Goal: Book appointment/travel/reservation

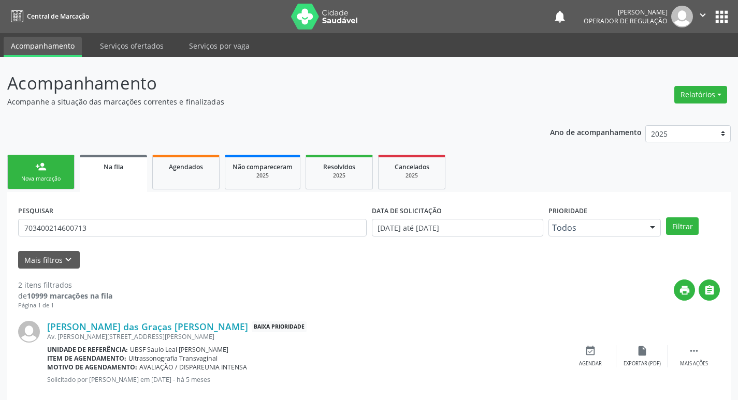
click at [33, 181] on div "Nova marcação" at bounding box center [41, 179] width 52 height 8
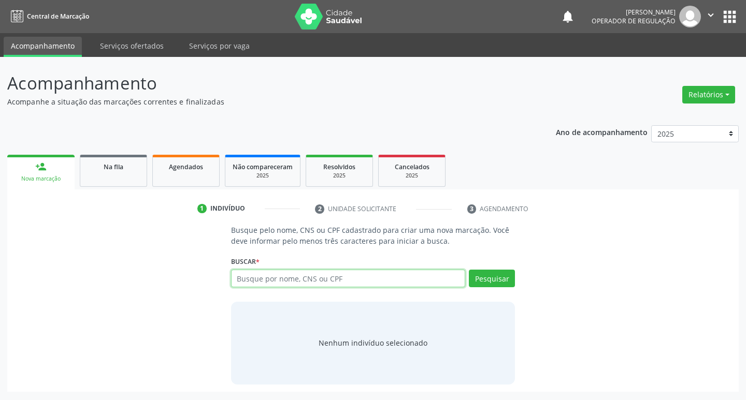
click at [262, 282] on input "text" at bounding box center [348, 279] width 235 height 18
type input "1"
click at [248, 280] on input "text" at bounding box center [348, 279] width 235 height 18
type input "236516985"
click at [498, 282] on button "Pesquisar" at bounding box center [492, 279] width 46 height 18
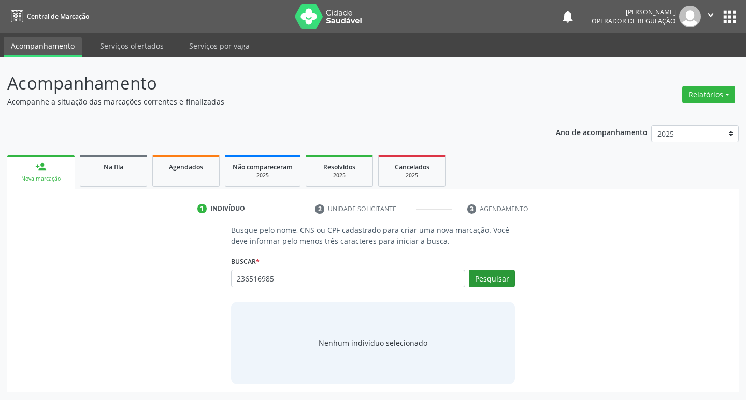
type input "236516985"
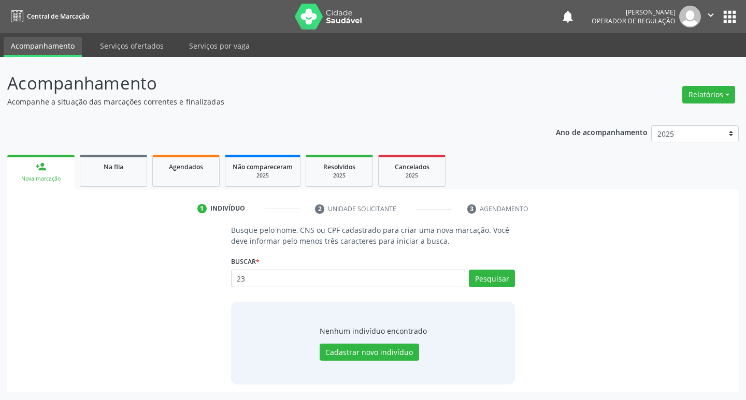
type input "2"
type input "~"
click at [254, 281] on input "text" at bounding box center [348, 279] width 235 height 18
click at [260, 277] on input "text" at bounding box center [348, 279] width 235 height 18
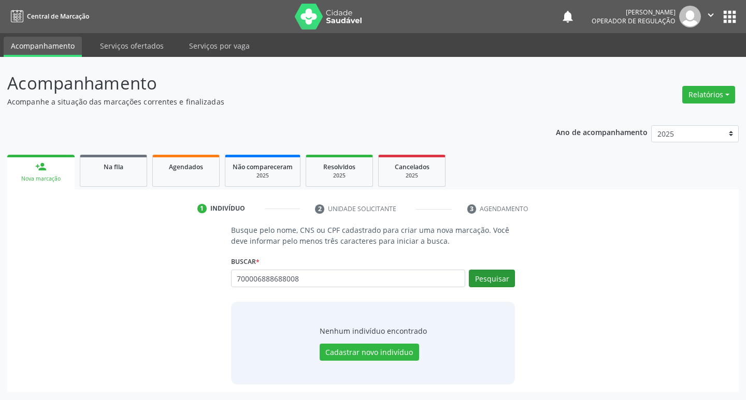
type input "700006888688008"
click at [496, 280] on button "Pesquisar" at bounding box center [492, 279] width 46 height 18
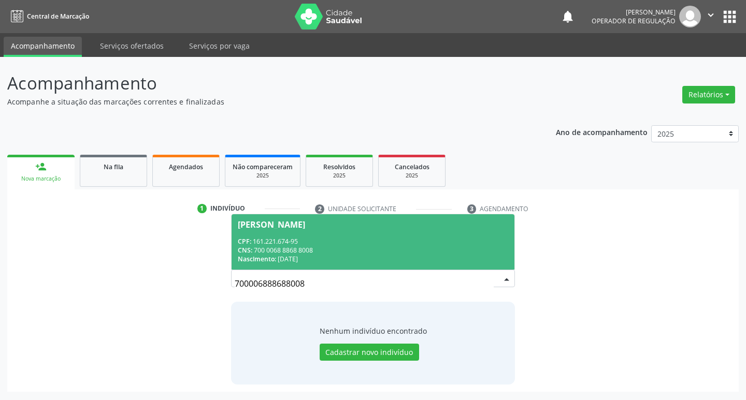
click at [261, 222] on div "[PERSON_NAME]" at bounding box center [271, 225] width 67 height 8
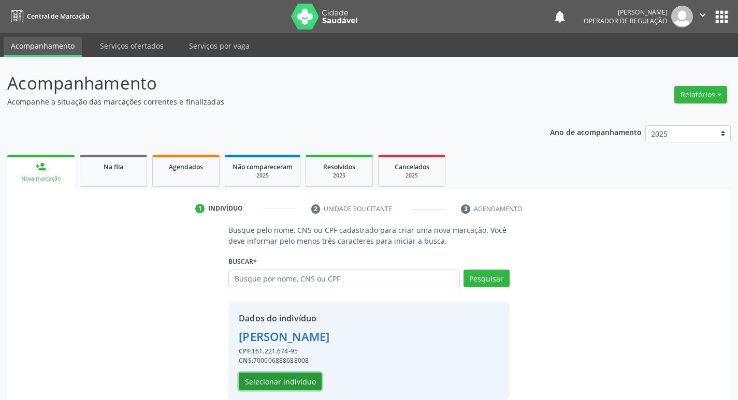
click at [287, 377] on button "Selecionar indivíduo" at bounding box center [280, 382] width 83 height 18
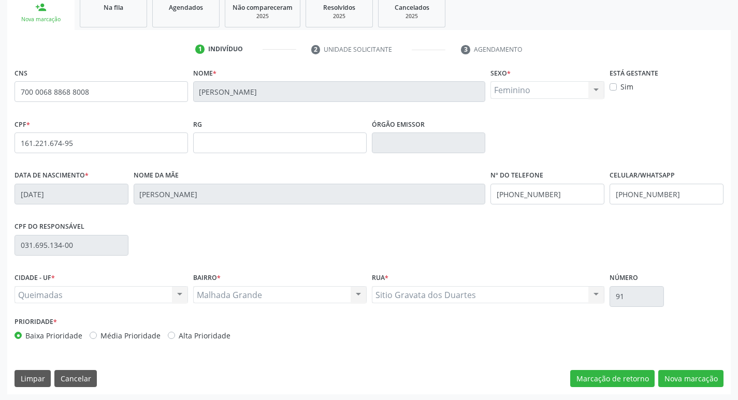
scroll to position [161, 0]
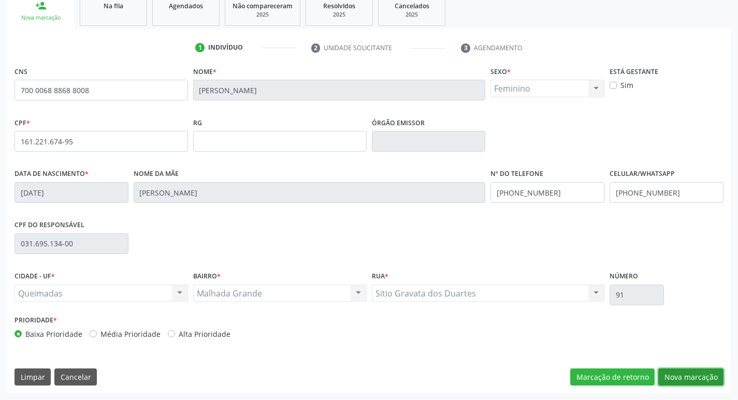
click at [678, 378] on button "Nova marcação" at bounding box center [690, 378] width 65 height 18
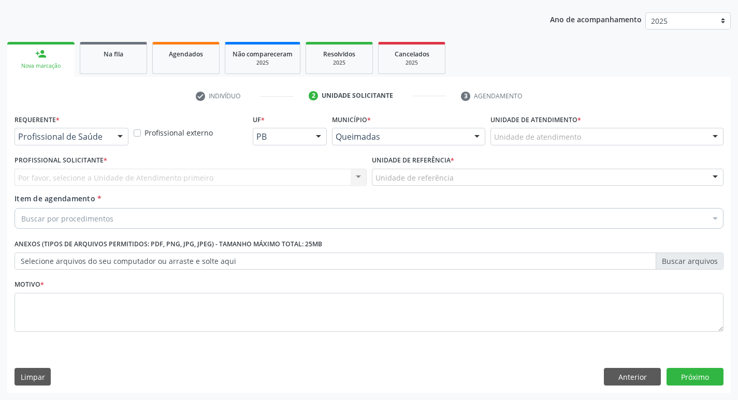
click at [112, 132] on div at bounding box center [120, 137] width 16 height 18
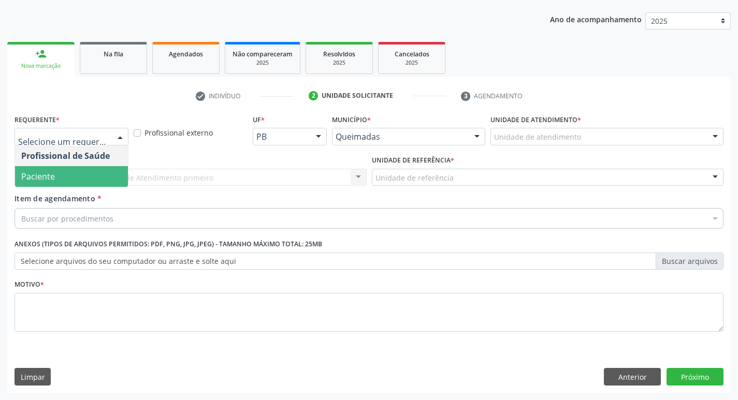
click at [81, 174] on span "Paciente" at bounding box center [71, 176] width 113 height 21
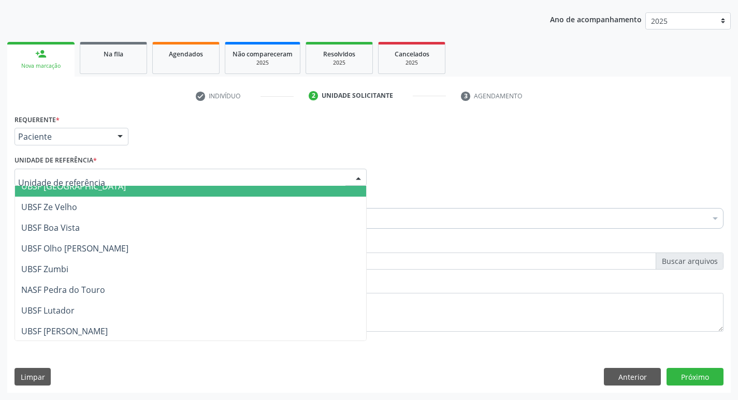
scroll to position [207, 0]
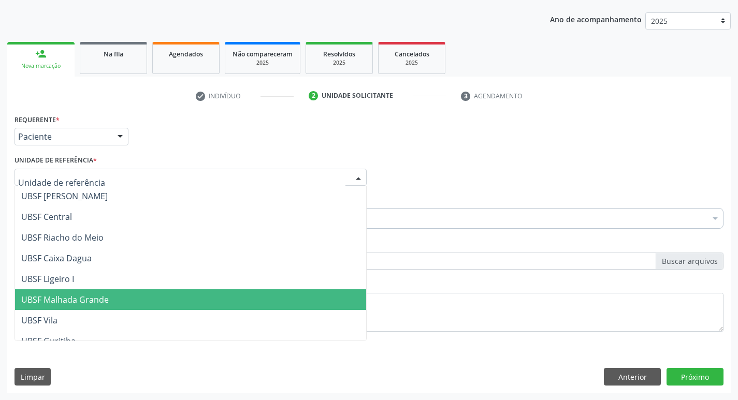
click at [88, 296] on span "UBSF Malhada Grande" at bounding box center [65, 299] width 88 height 11
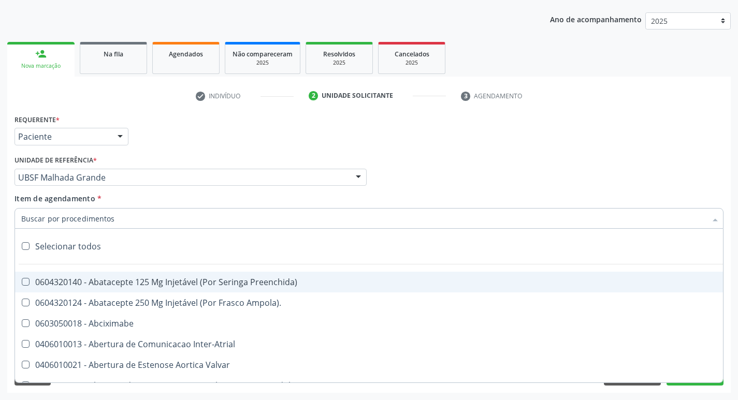
click at [43, 212] on div at bounding box center [369, 218] width 709 height 21
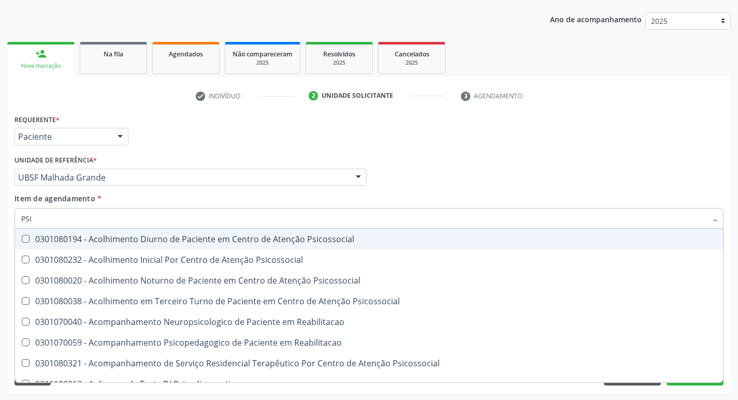
type input "PSIQ"
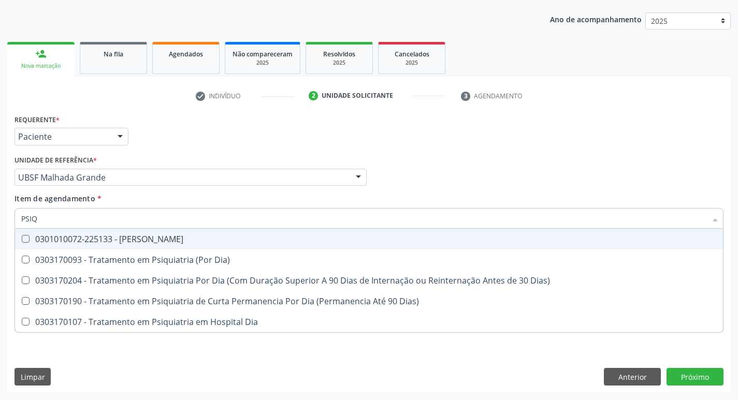
click at [24, 238] on Psiquiatra at bounding box center [26, 239] width 8 height 8
click at [22, 238] on Psiquiatra "checkbox" at bounding box center [18, 239] width 7 height 7
checkbox Psiquiatra "true"
click at [423, 194] on div "Item de agendamento * PSIQ Desfazer seleção 0301010072-225133 - Médico Psiquiat…" at bounding box center [369, 209] width 709 height 33
checkbox Dia\) "true"
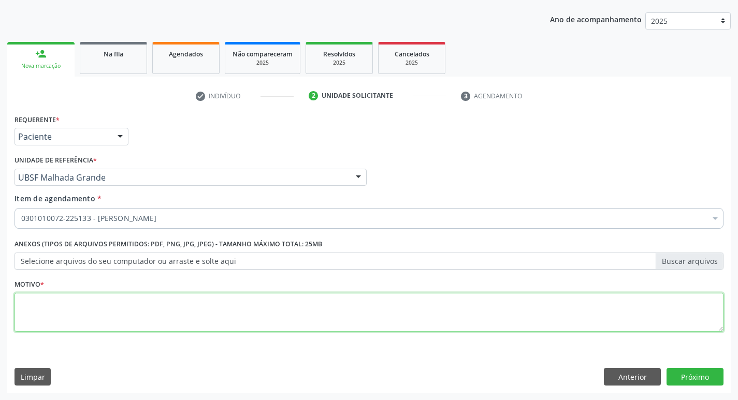
click at [30, 308] on textarea at bounding box center [369, 312] width 709 height 39
type textarea "AVALIACAO"
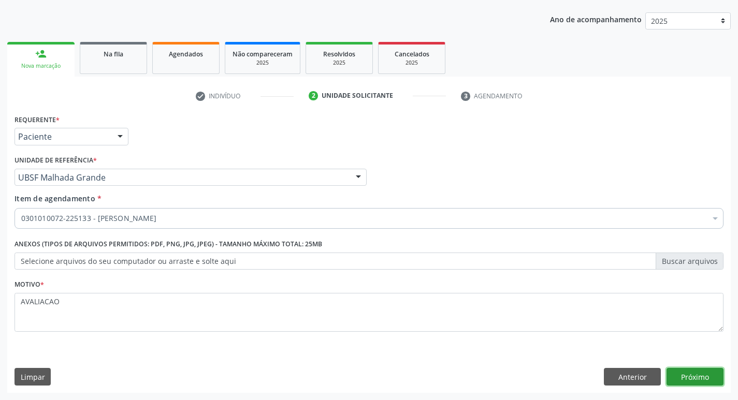
click at [696, 378] on button "Próximo" at bounding box center [695, 377] width 57 height 18
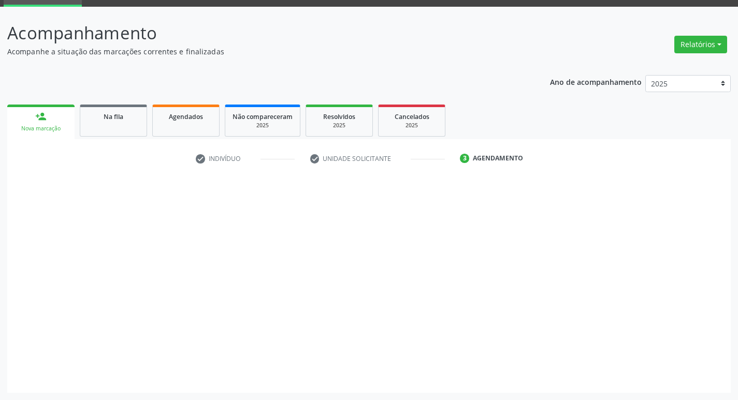
scroll to position [50, 0]
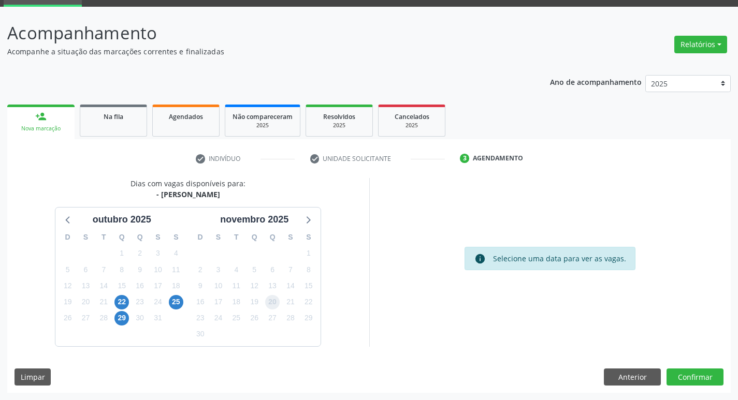
click at [272, 296] on span "20" at bounding box center [272, 302] width 15 height 15
click at [276, 307] on span "20" at bounding box center [272, 302] width 15 height 15
click at [697, 375] on button "Confirmar" at bounding box center [695, 378] width 57 height 18
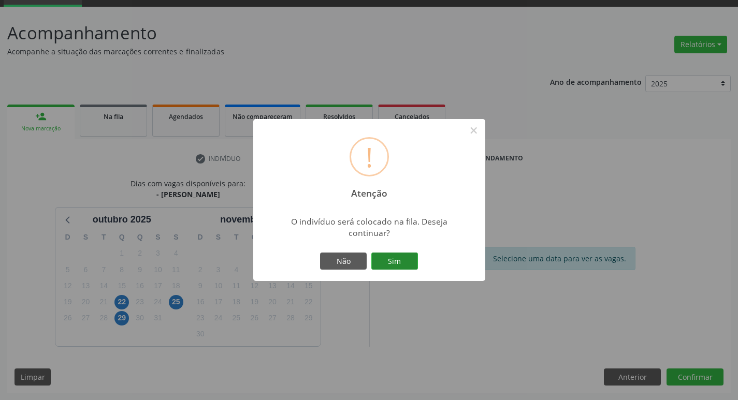
click at [397, 259] on button "Sim" at bounding box center [394, 262] width 47 height 18
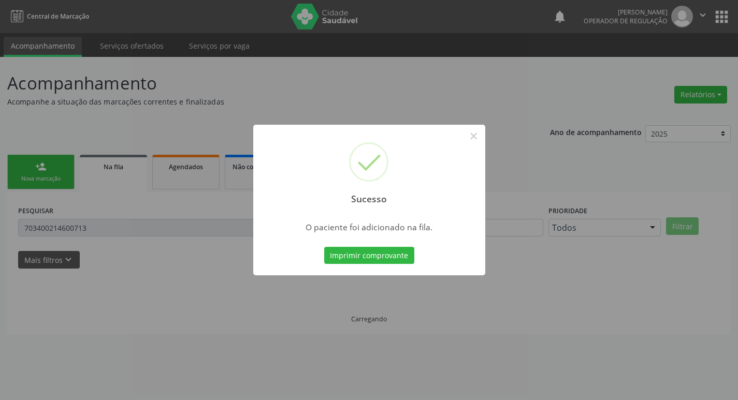
scroll to position [0, 0]
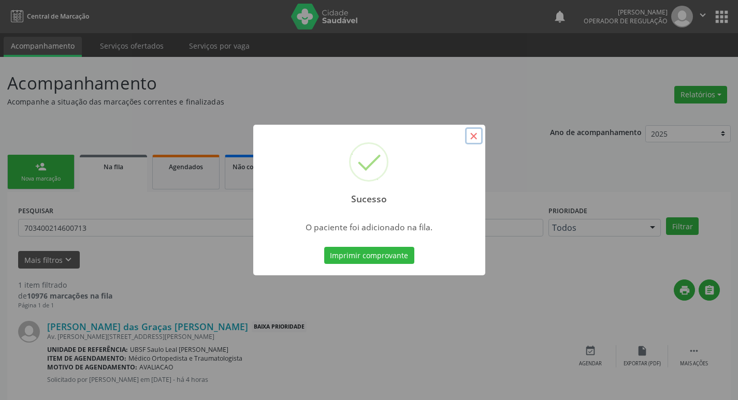
click at [473, 136] on button "×" at bounding box center [474, 136] width 18 height 18
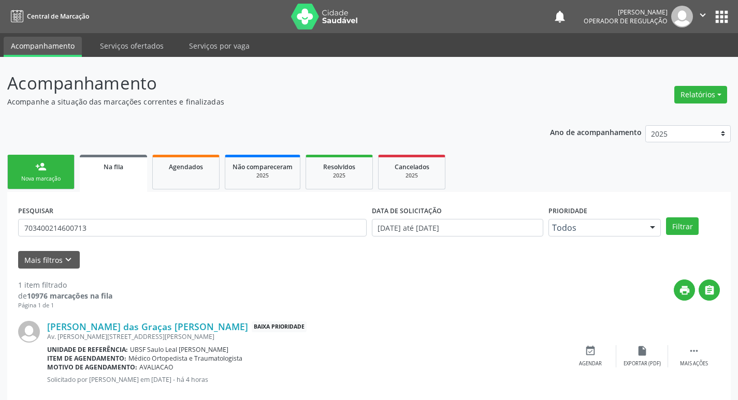
click at [40, 180] on div "Nova marcação" at bounding box center [41, 179] width 52 height 8
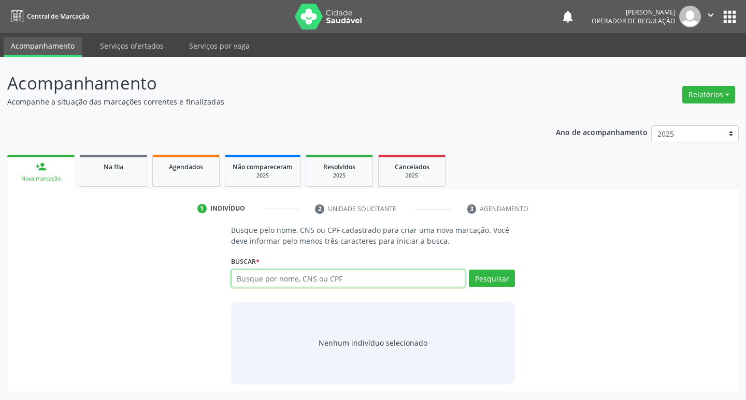
click at [260, 281] on input "text" at bounding box center [348, 279] width 235 height 18
type input "705300479905390"
click at [479, 276] on button "Pesquisar" at bounding box center [492, 279] width 46 height 18
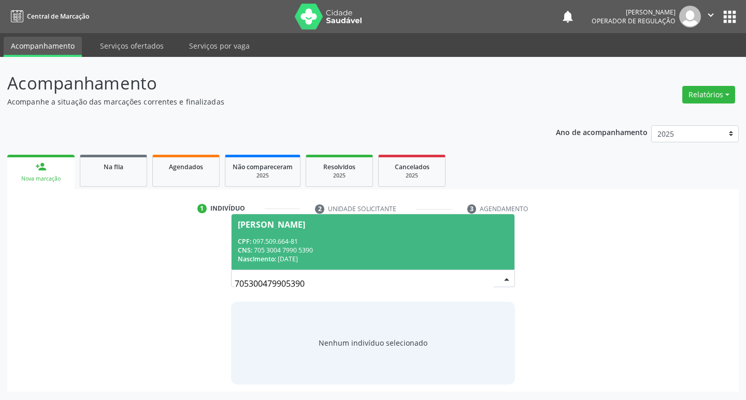
click at [300, 223] on div "[PERSON_NAME]" at bounding box center [271, 225] width 67 height 8
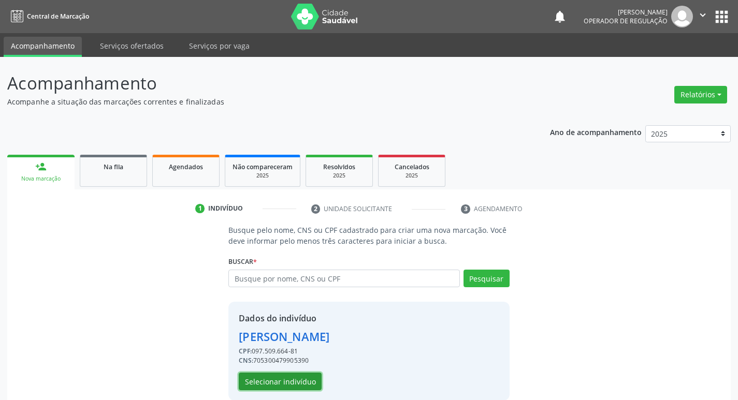
click at [278, 383] on button "Selecionar indivíduo" at bounding box center [280, 382] width 83 height 18
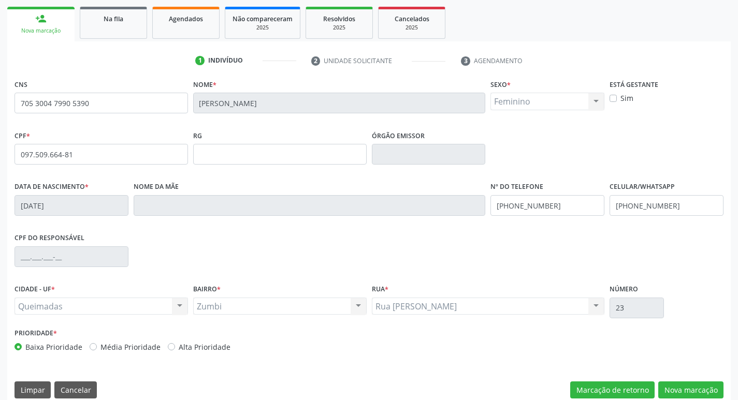
scroll to position [161, 0]
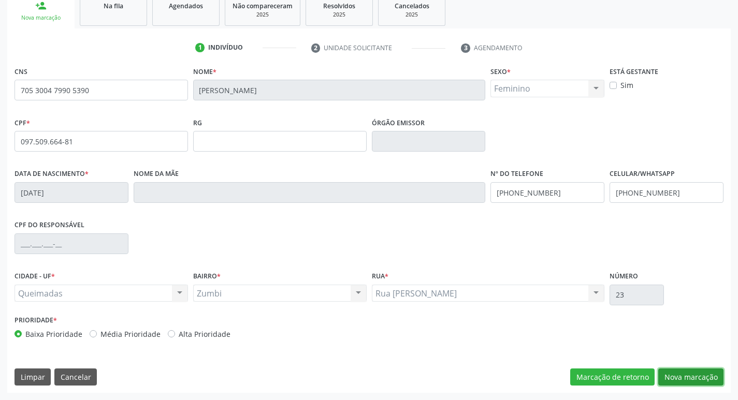
click at [686, 371] on button "Nova marcação" at bounding box center [690, 378] width 65 height 18
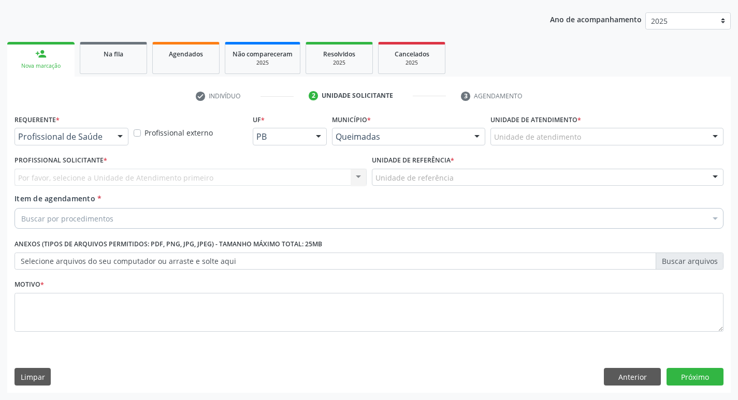
scroll to position [113, 0]
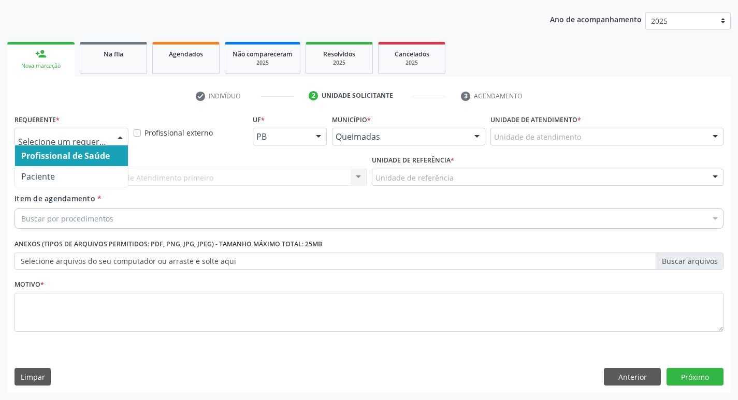
click at [121, 133] on div at bounding box center [120, 137] width 16 height 18
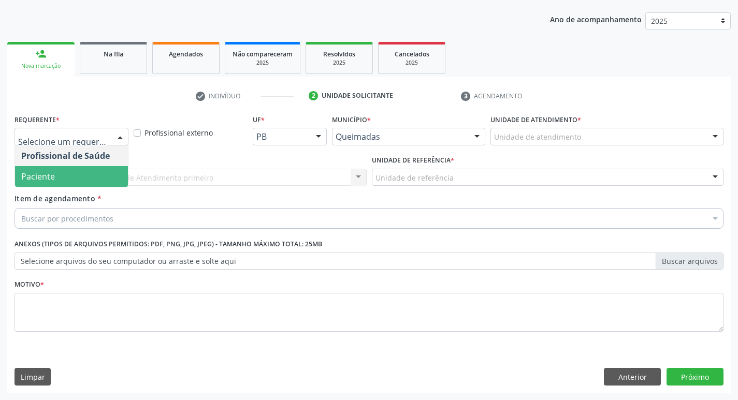
click at [91, 174] on span "Paciente" at bounding box center [71, 176] width 113 height 21
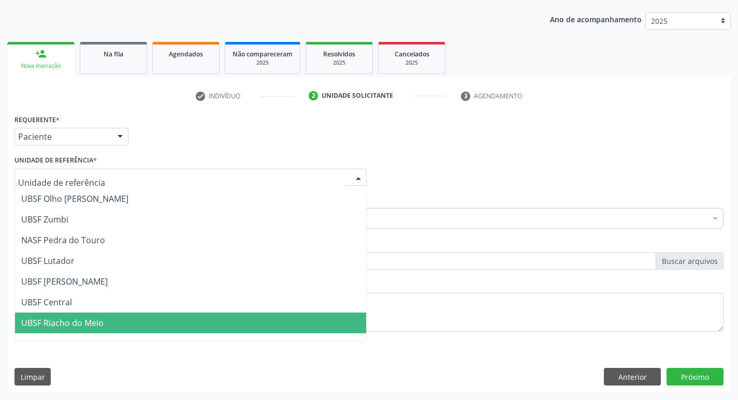
scroll to position [104, 0]
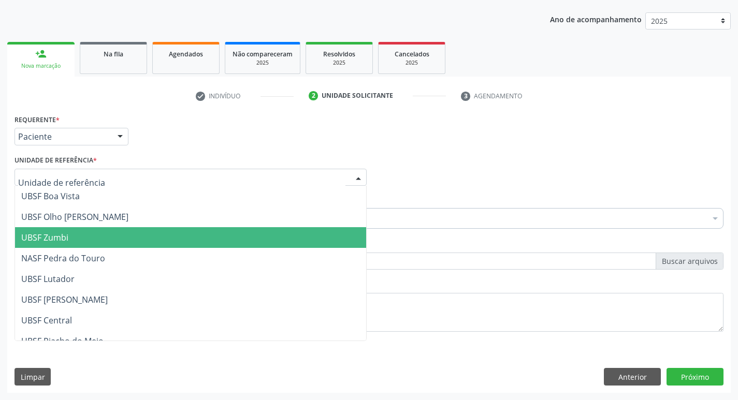
click at [75, 239] on span "UBSF Zumbi" at bounding box center [190, 237] width 351 height 21
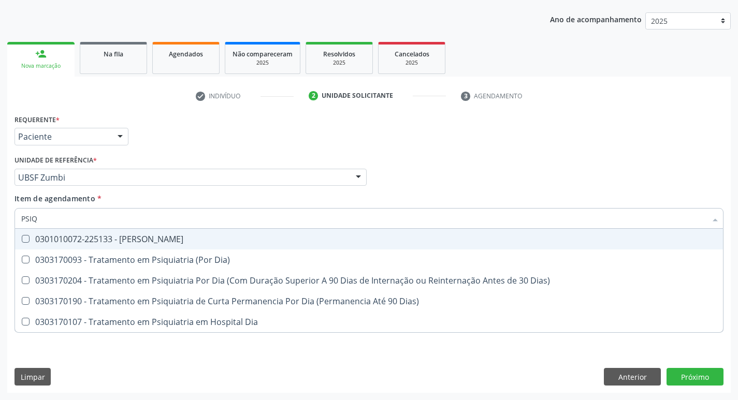
type input "PSIQ"
click at [550, 196] on div "Item de agendamento * PSIQ Selecionar todos 0301010072-225133 - Médico Psiquiat…" at bounding box center [369, 209] width 709 height 33
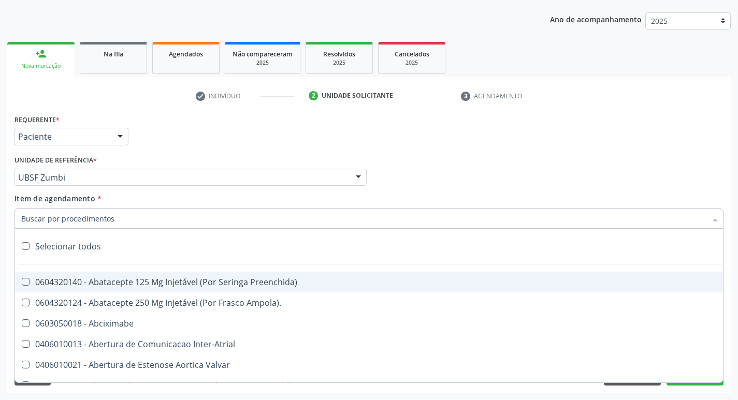
click at [39, 212] on div at bounding box center [369, 218] width 709 height 21
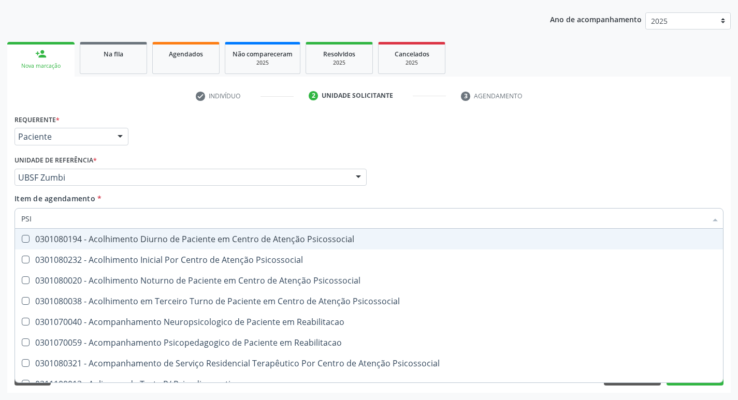
type input "PSIQ"
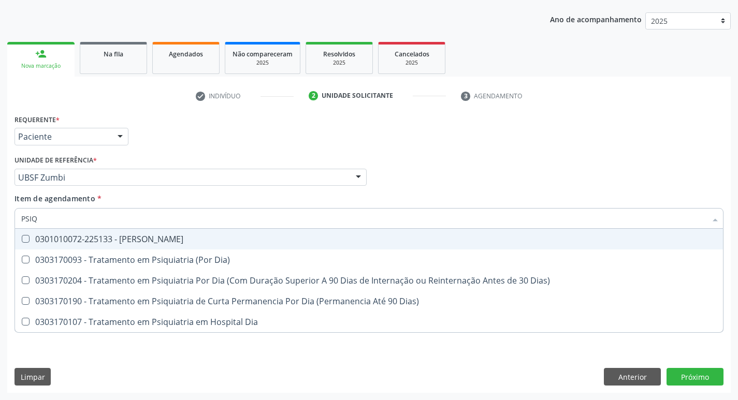
drag, startPoint x: 24, startPoint y: 238, endPoint x: 31, endPoint y: 237, distance: 6.9
click at [26, 237] on Psiquiatra at bounding box center [26, 239] width 8 height 8
click at [22, 237] on Psiquiatra "checkbox" at bounding box center [18, 239] width 7 height 7
checkbox Psiquiatra "true"
click at [507, 166] on div "Profissional Solicitante Por favor, selecione a Unidade de Atendimento primeiro…" at bounding box center [369, 173] width 714 height 40
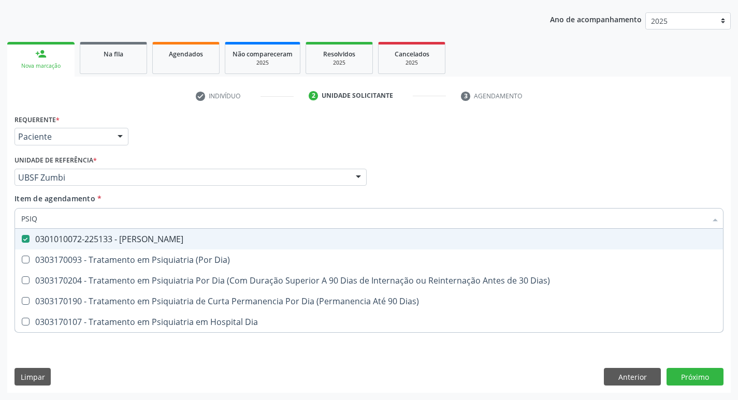
checkbox Dia\) "true"
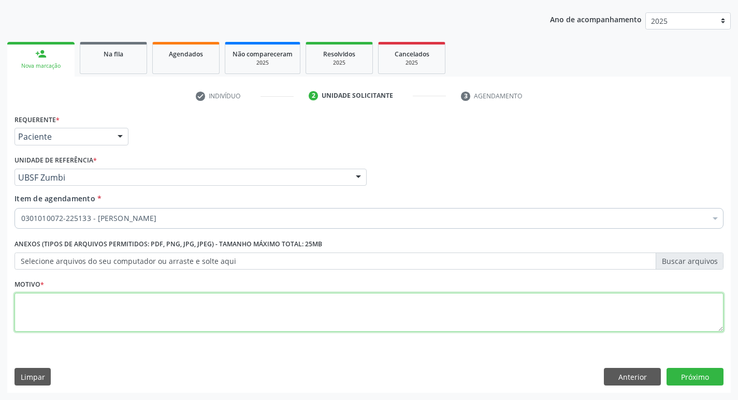
click at [31, 303] on textarea at bounding box center [369, 312] width 709 height 39
type textarea "AVALIACAO"
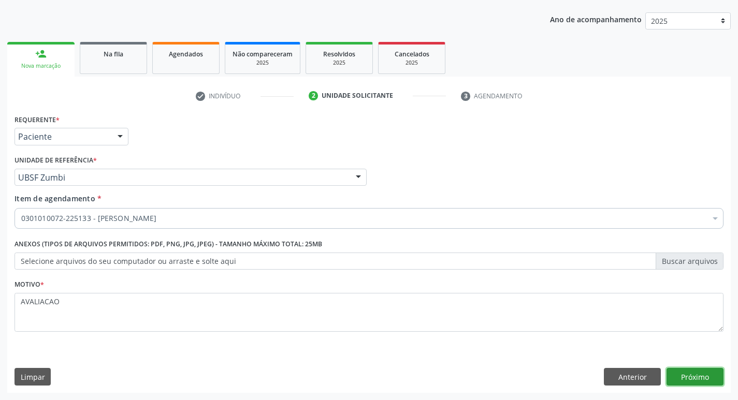
click at [704, 375] on button "Próximo" at bounding box center [695, 377] width 57 height 18
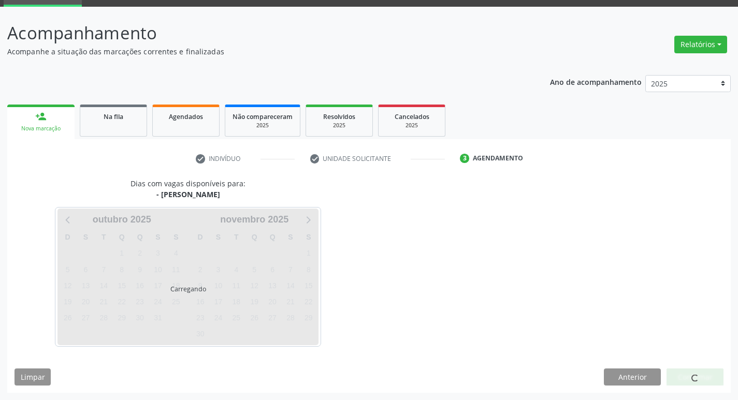
scroll to position [50, 0]
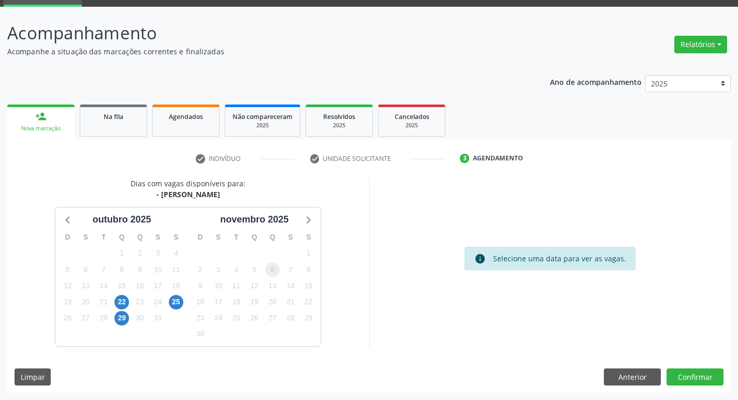
drag, startPoint x: 272, startPoint y: 265, endPoint x: 279, endPoint y: 270, distance: 8.9
click at [276, 268] on span "6" at bounding box center [272, 270] width 15 height 15
click at [686, 384] on button "Confirmar" at bounding box center [695, 378] width 57 height 18
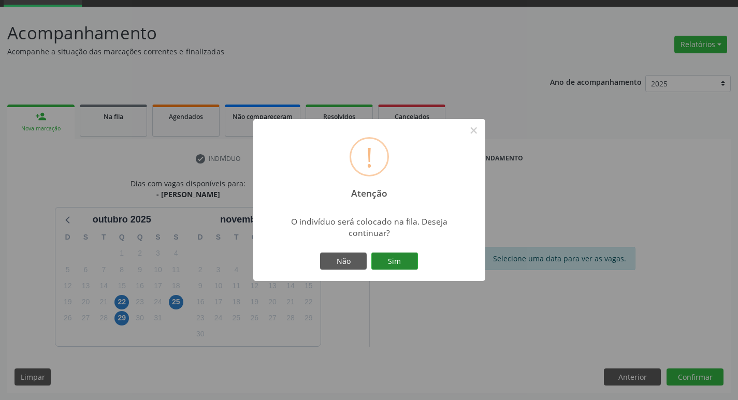
click at [383, 260] on button "Sim" at bounding box center [394, 262] width 47 height 18
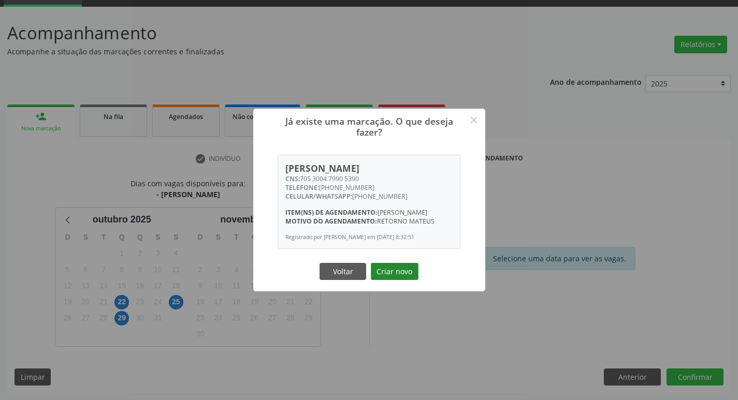
click at [379, 268] on button "Criar novo" at bounding box center [395, 272] width 48 height 18
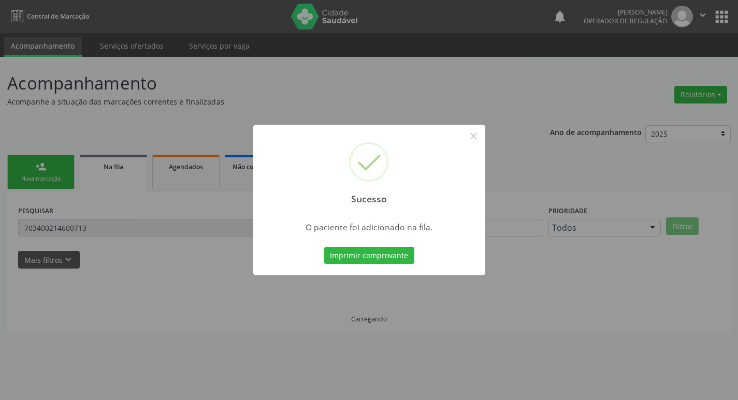
scroll to position [0, 0]
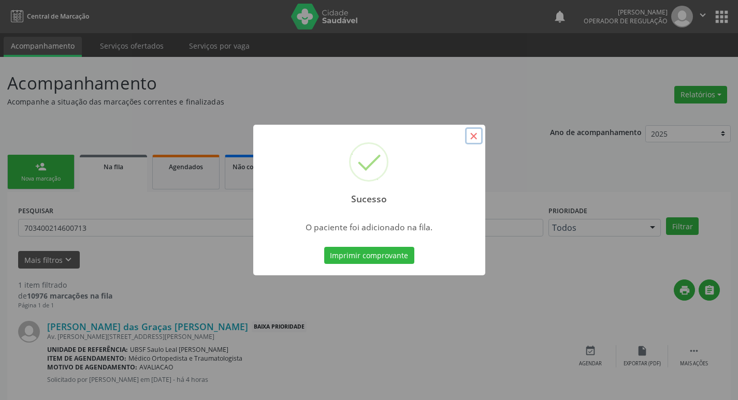
click at [476, 138] on button "×" at bounding box center [474, 136] width 18 height 18
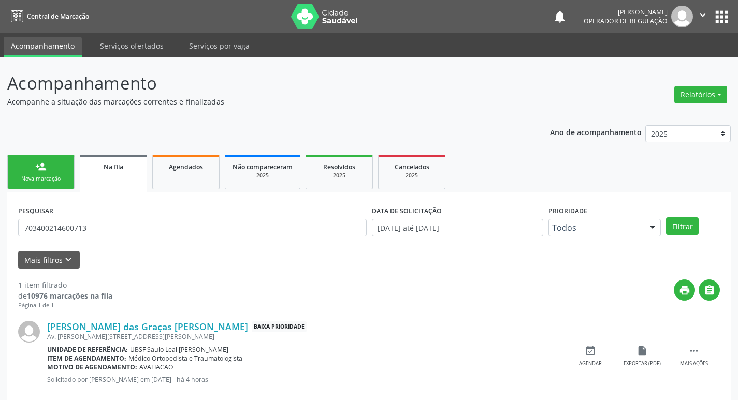
click at [25, 171] on link "person_add Nova marcação" at bounding box center [40, 172] width 67 height 35
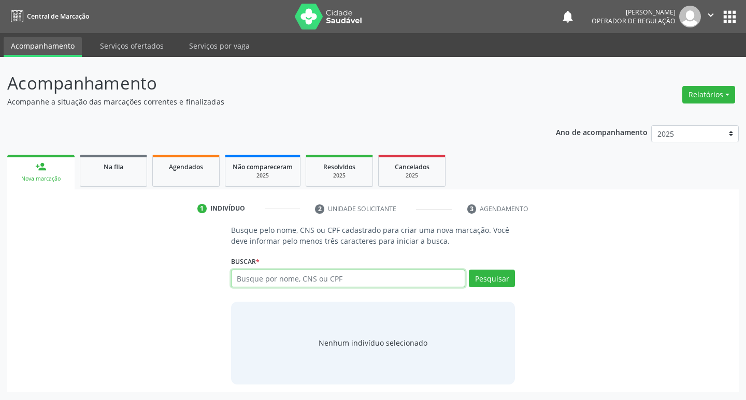
click at [276, 280] on input "text" at bounding box center [348, 279] width 235 height 18
click at [256, 274] on input "text" at bounding box center [348, 279] width 235 height 18
type input "700504915528251"
click at [499, 278] on button "Pesquisar" at bounding box center [492, 279] width 46 height 18
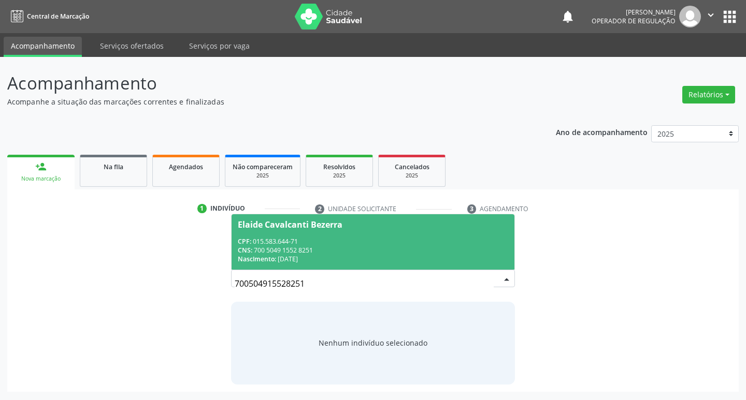
click at [253, 223] on div "Elaide Cavalcanti Bezerra" at bounding box center [290, 225] width 105 height 8
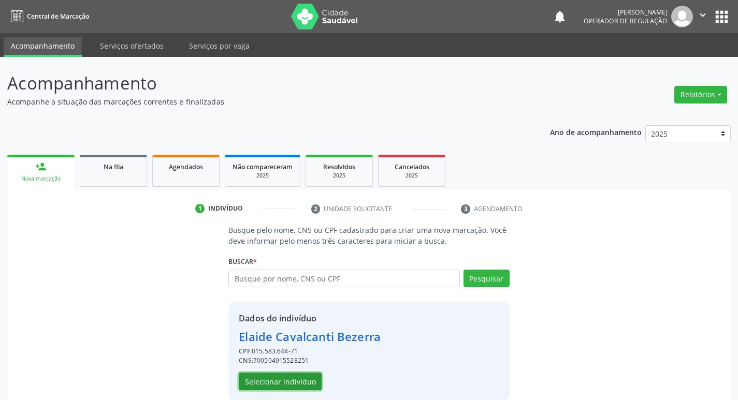
click at [295, 380] on button "Selecionar indivíduo" at bounding box center [280, 382] width 83 height 18
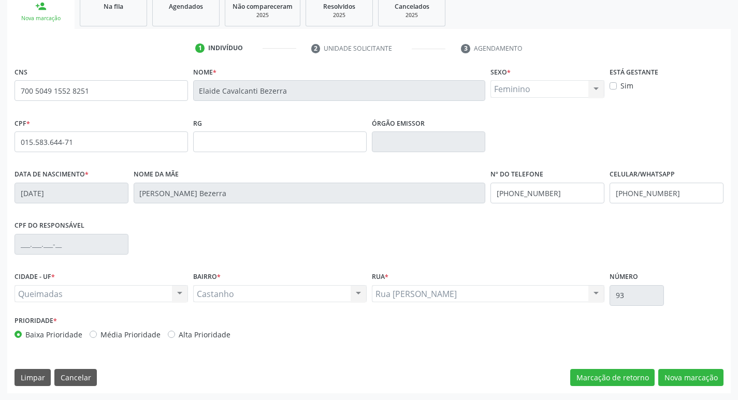
scroll to position [161, 0]
click at [678, 372] on button "Nova marcação" at bounding box center [690, 378] width 65 height 18
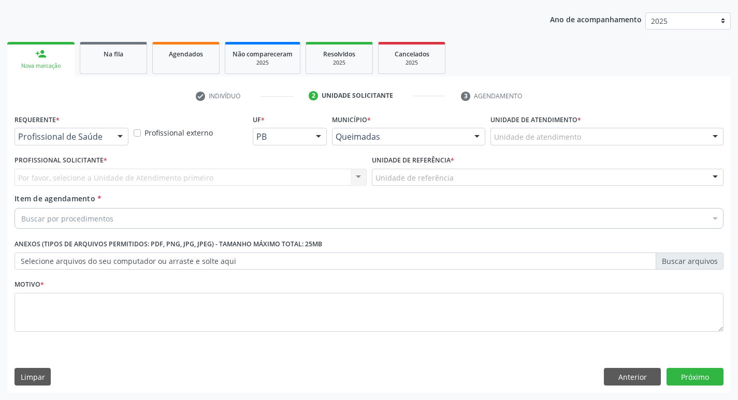
scroll to position [113, 0]
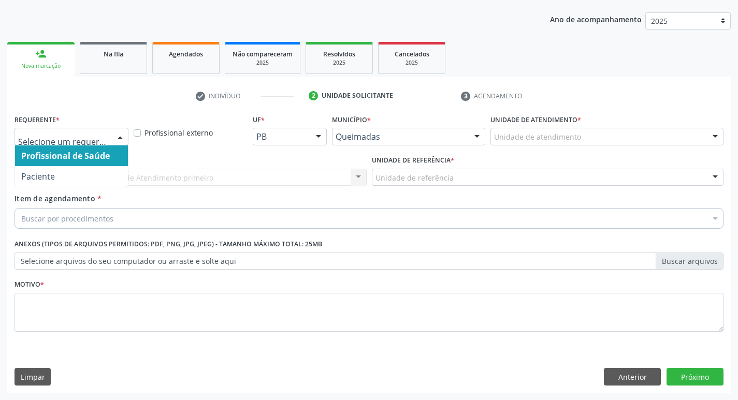
click at [119, 133] on div at bounding box center [120, 137] width 16 height 18
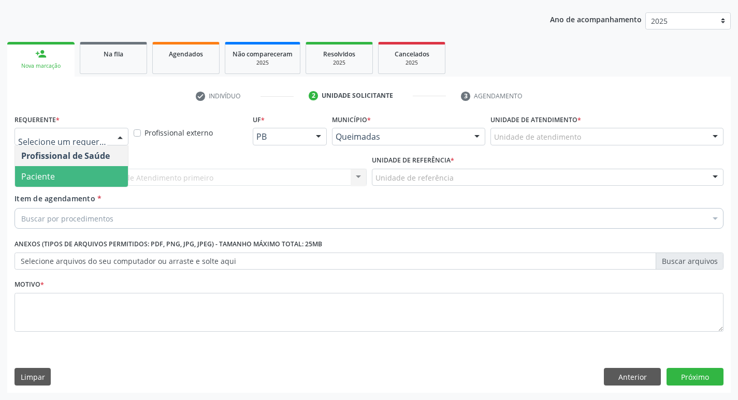
click at [102, 175] on span "Paciente" at bounding box center [71, 176] width 113 height 21
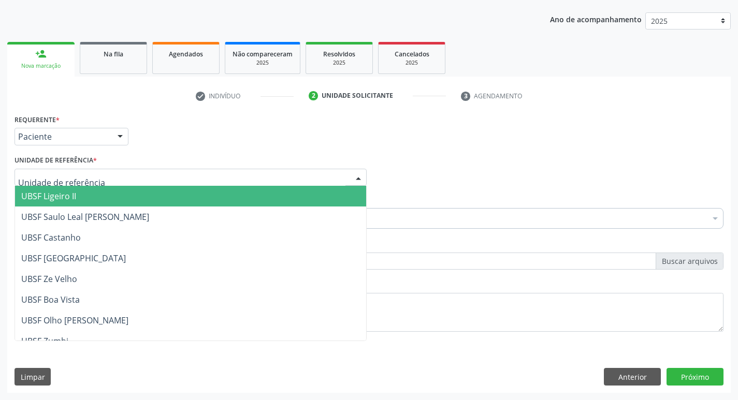
click at [102, 175] on div at bounding box center [191, 178] width 352 height 18
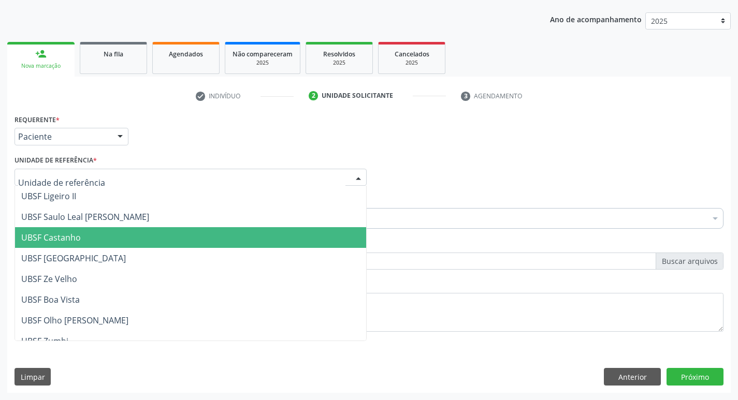
click at [104, 233] on span "UBSF Castanho" at bounding box center [190, 237] width 351 height 21
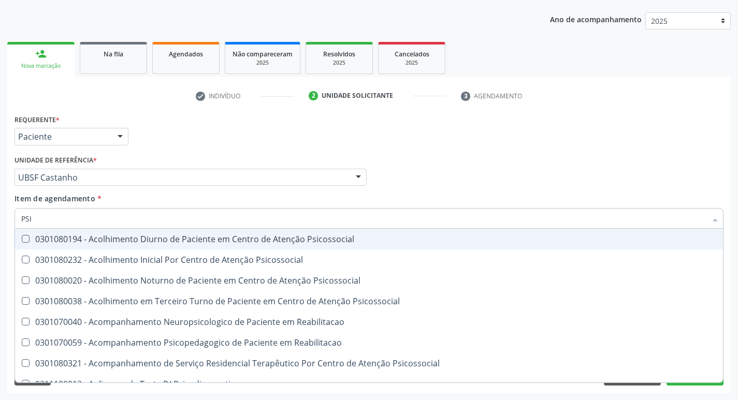
type input "PSIQ"
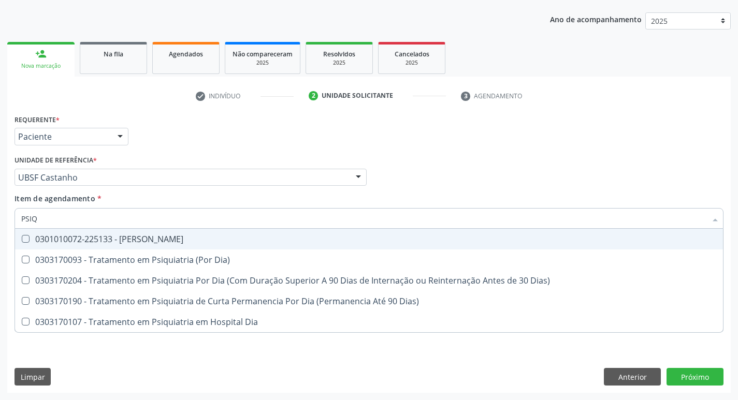
drag, startPoint x: 21, startPoint y: 240, endPoint x: 82, endPoint y: 229, distance: 62.1
click at [22, 240] on div at bounding box center [19, 239] width 8 height 8
checkbox Psiquiatra "true"
click at [591, 155] on div "Profissional Solicitante Por favor, selecione a Unidade de Atendimento primeiro…" at bounding box center [369, 173] width 714 height 40
checkbox Dia\) "true"
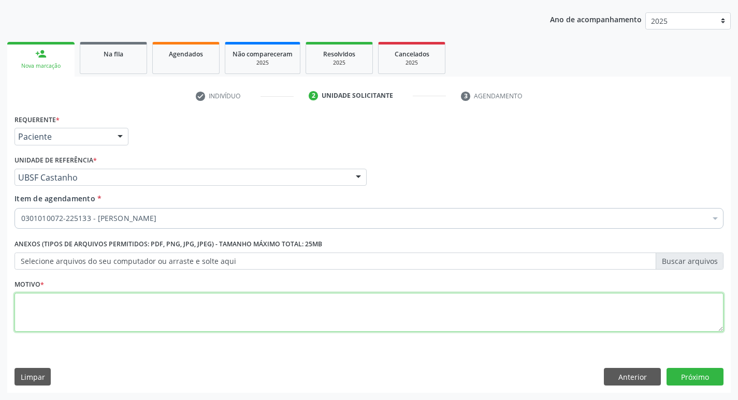
click at [51, 308] on textarea at bounding box center [369, 312] width 709 height 39
type textarea "AVALIACAO"
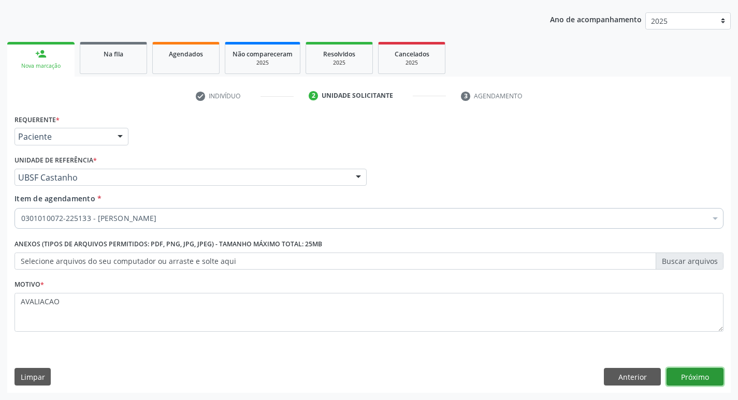
click at [697, 381] on button "Próximo" at bounding box center [695, 377] width 57 height 18
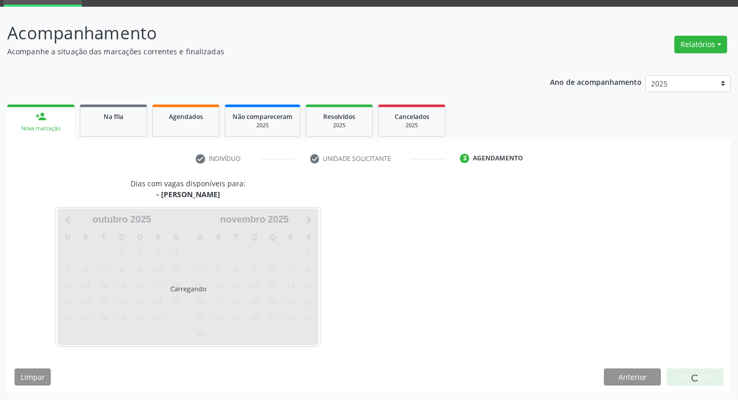
scroll to position [50, 0]
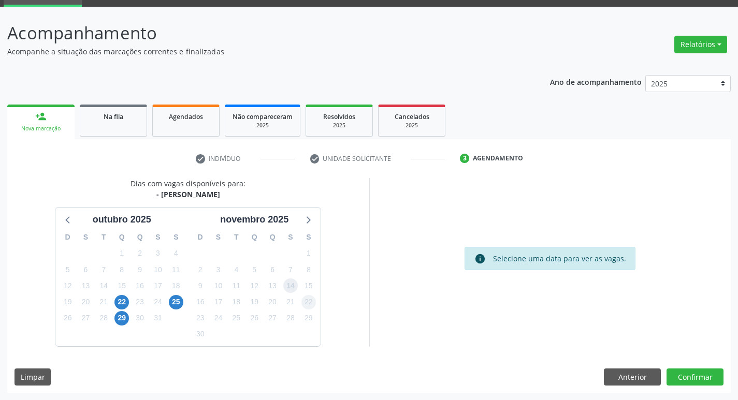
drag, startPoint x: 291, startPoint y: 289, endPoint x: 308, endPoint y: 305, distance: 24.2
click at [294, 292] on span "14" at bounding box center [290, 286] width 15 height 15
click at [678, 378] on button "Confirmar" at bounding box center [695, 378] width 57 height 18
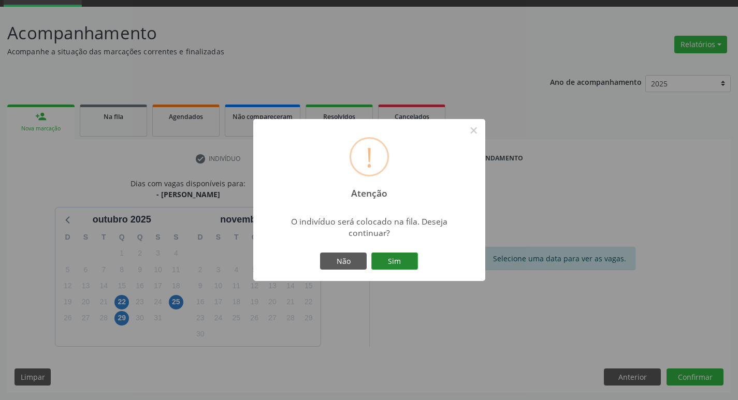
click at [405, 263] on button "Sim" at bounding box center [394, 262] width 47 height 18
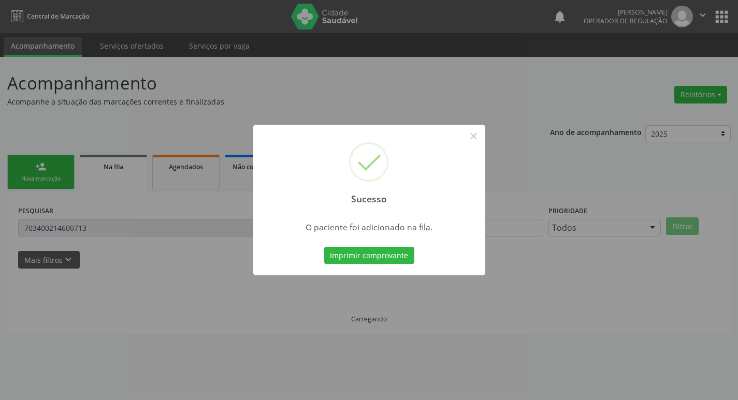
scroll to position [0, 0]
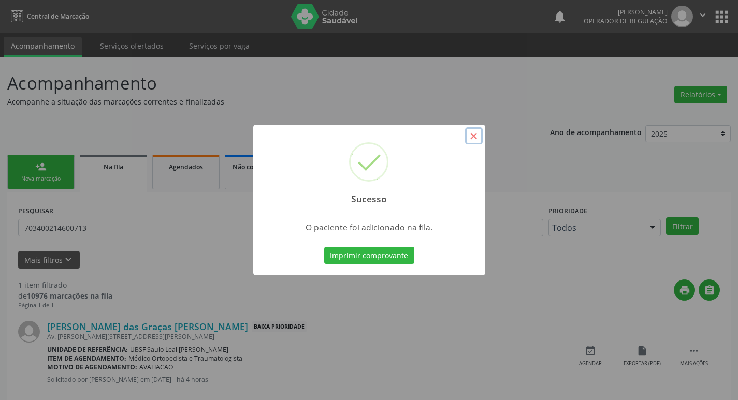
click at [471, 135] on button "×" at bounding box center [474, 136] width 18 height 18
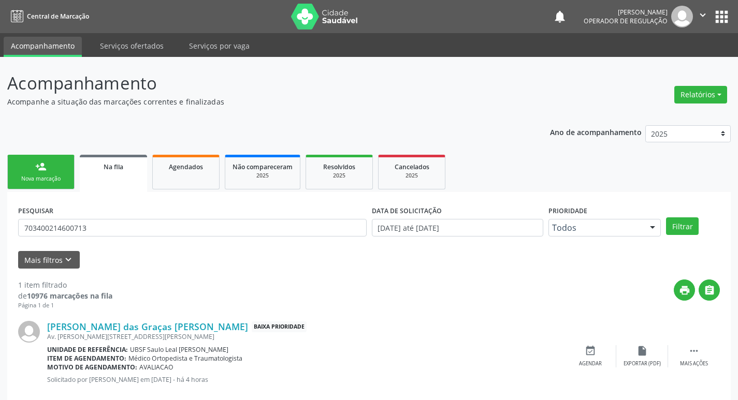
click at [60, 174] on link "person_add Nova marcação" at bounding box center [40, 172] width 67 height 35
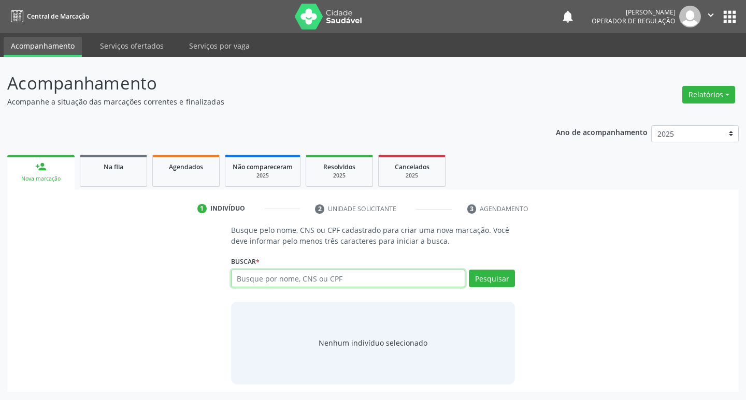
click at [306, 285] on input "text" at bounding box center [348, 279] width 235 height 18
click at [291, 281] on input "text" at bounding box center [348, 279] width 235 height 18
click at [278, 280] on input "text" at bounding box center [348, 279] width 235 height 18
type input "705408493342590"
click at [498, 277] on button "Pesquisar" at bounding box center [492, 279] width 46 height 18
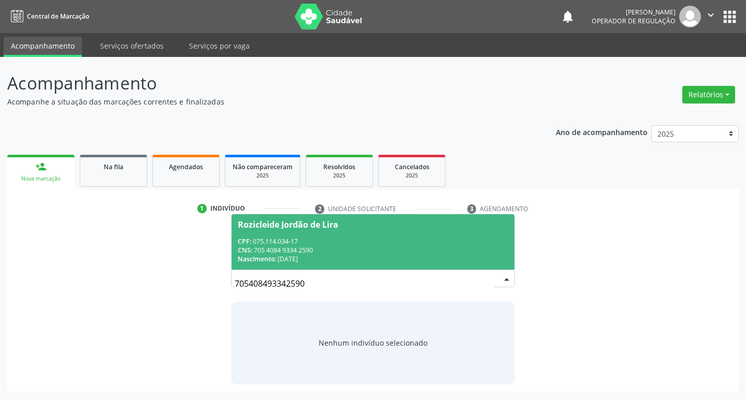
click at [315, 220] on span "Rozicleide Jordão de Lira CPF: 075.114.034-17 CNS: 705 4084 9334 2590 Nasciment…" at bounding box center [373, 241] width 283 height 55
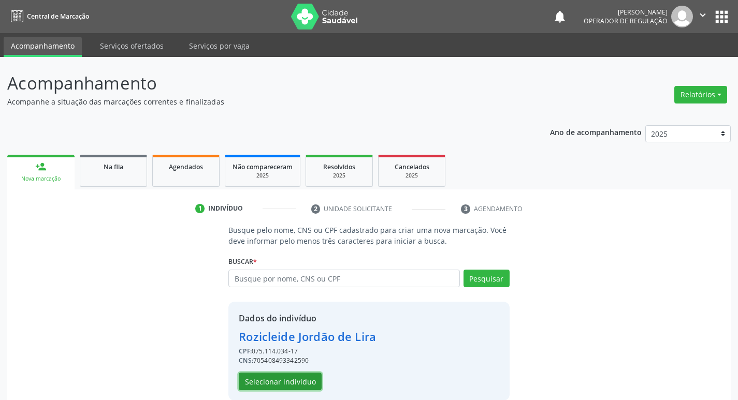
click at [300, 377] on button "Selecionar indivíduo" at bounding box center [280, 382] width 83 height 18
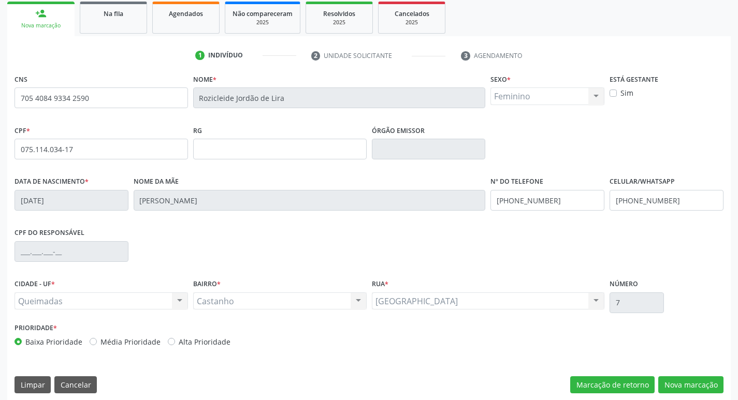
scroll to position [161, 0]
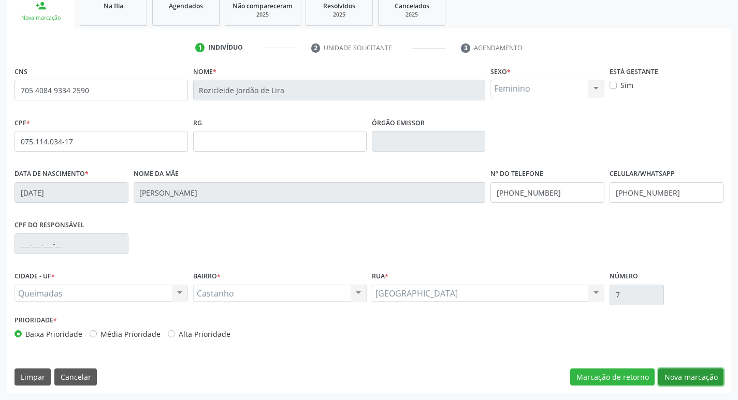
click at [683, 377] on button "Nova marcação" at bounding box center [690, 378] width 65 height 18
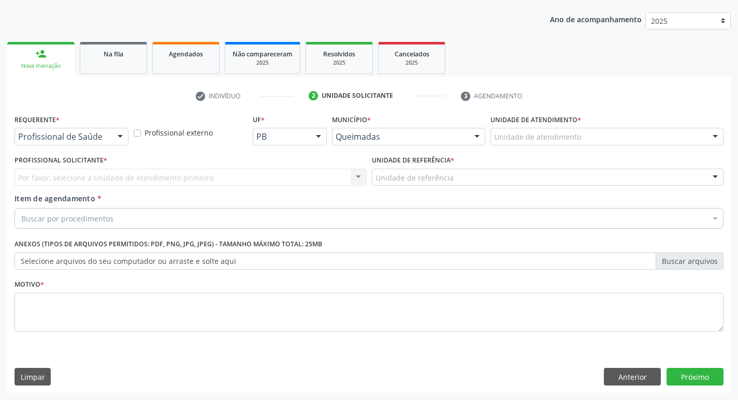
scroll to position [113, 0]
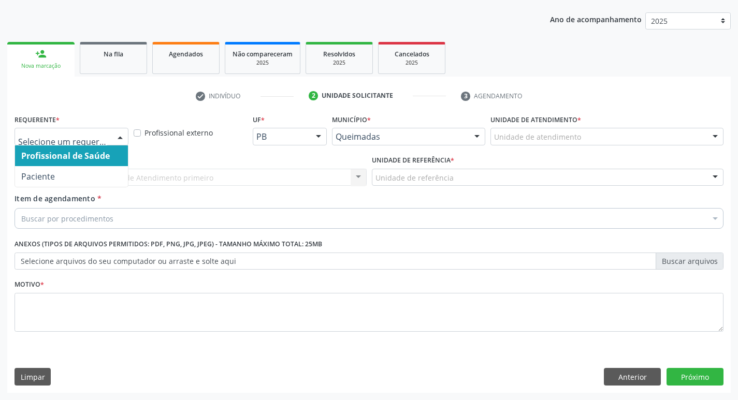
click at [120, 137] on div at bounding box center [120, 137] width 16 height 18
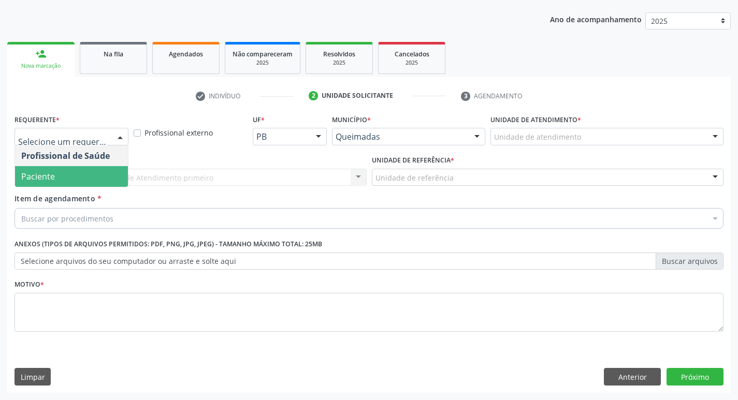
click at [108, 177] on span "Paciente" at bounding box center [71, 176] width 113 height 21
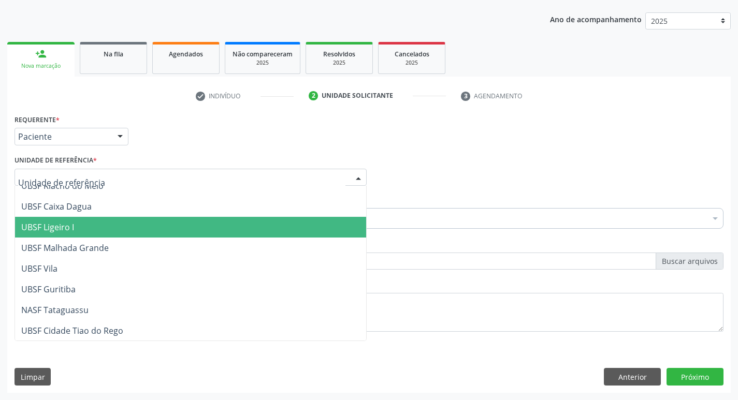
scroll to position [0, 0]
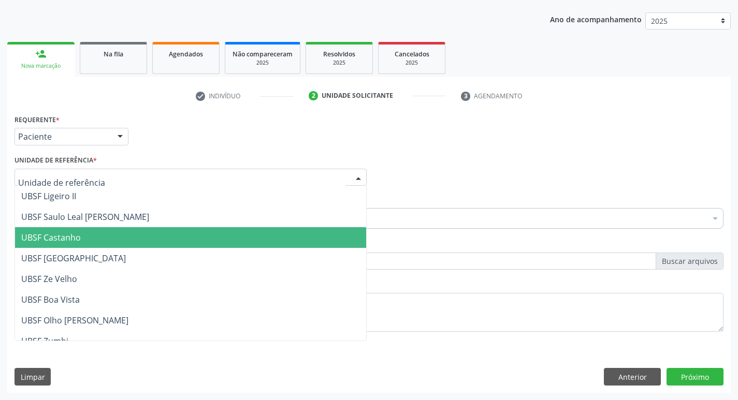
click at [88, 236] on span "UBSF Castanho" at bounding box center [190, 237] width 351 height 21
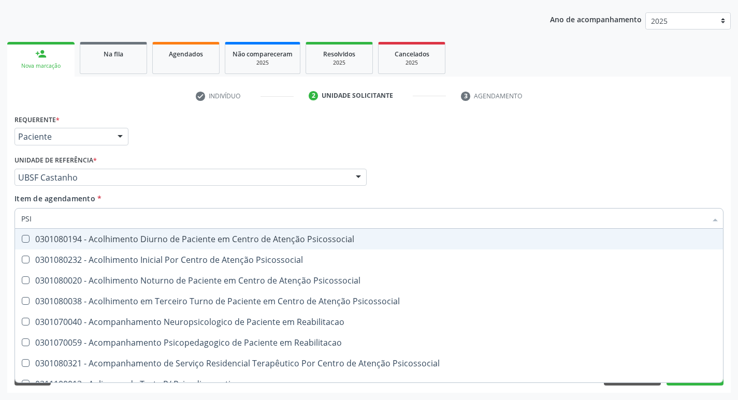
type input "PSIQ"
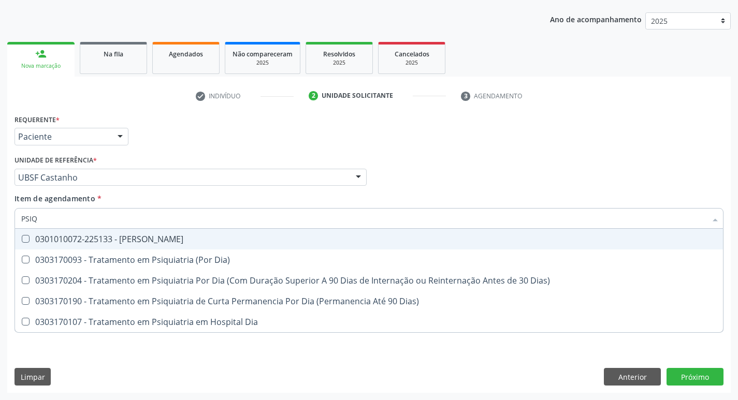
click at [26, 239] on Psiquiatra at bounding box center [26, 239] width 8 height 8
click at [22, 239] on Psiquiatra "checkbox" at bounding box center [18, 239] width 7 height 7
checkbox Psiquiatra "true"
click at [483, 191] on div "Profissional Solicitante Por favor, selecione a Unidade de Atendimento primeiro…" at bounding box center [369, 173] width 714 height 40
checkbox Dia\) "true"
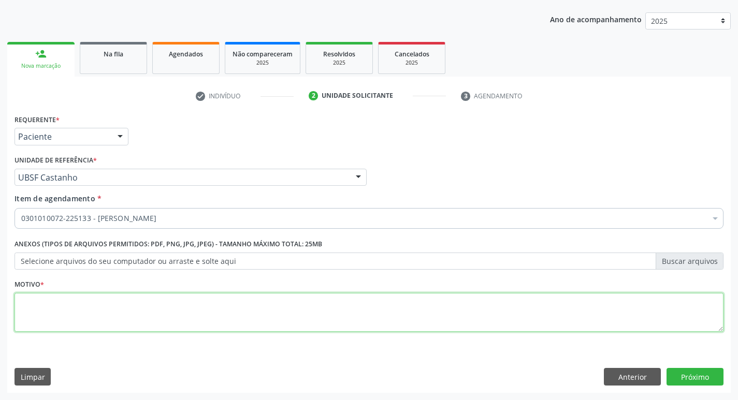
click at [40, 305] on textarea at bounding box center [369, 312] width 709 height 39
type textarea "AVALIACAO"
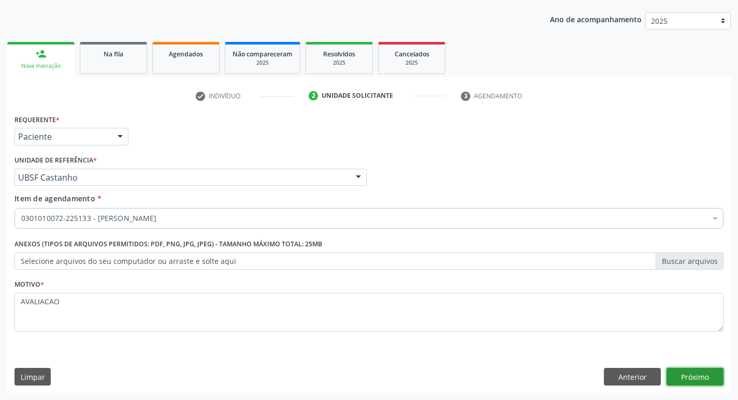
click at [699, 375] on button "Próximo" at bounding box center [695, 377] width 57 height 18
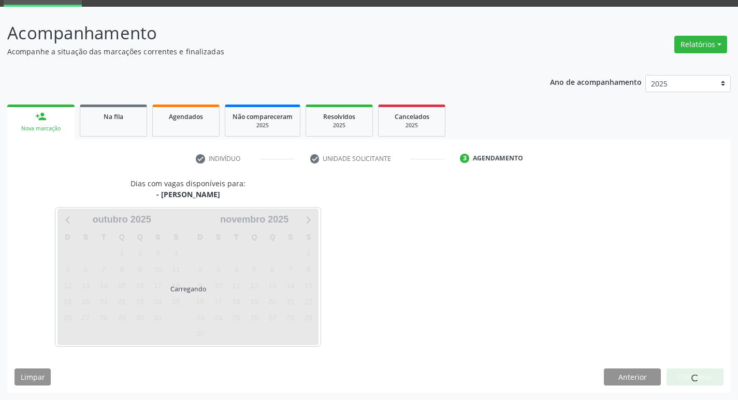
scroll to position [50, 0]
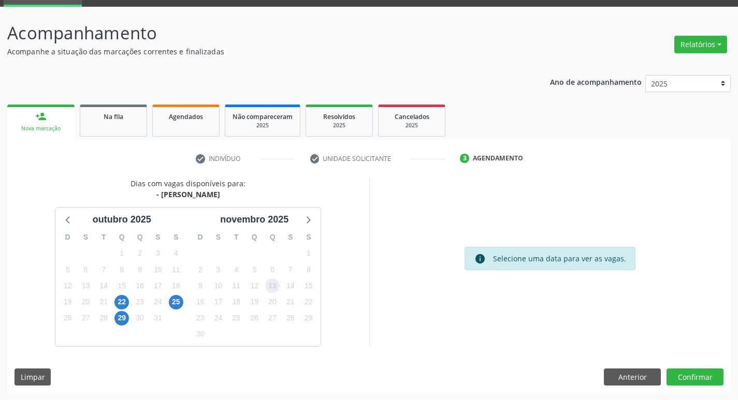
click at [271, 287] on span "13" at bounding box center [272, 286] width 15 height 15
click at [689, 378] on button "Confirmar" at bounding box center [695, 378] width 57 height 18
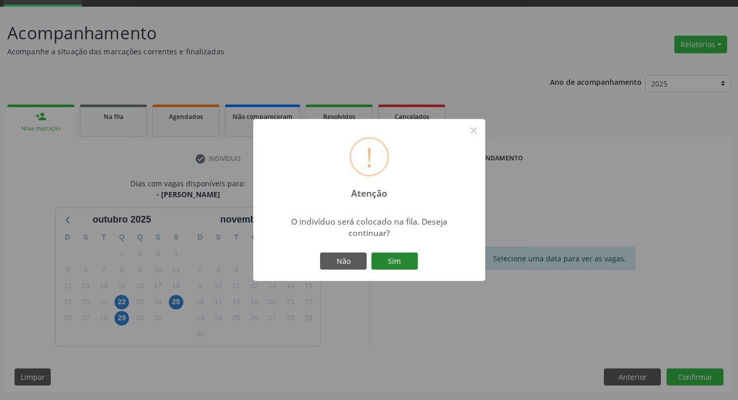
click at [392, 263] on button "Sim" at bounding box center [394, 262] width 47 height 18
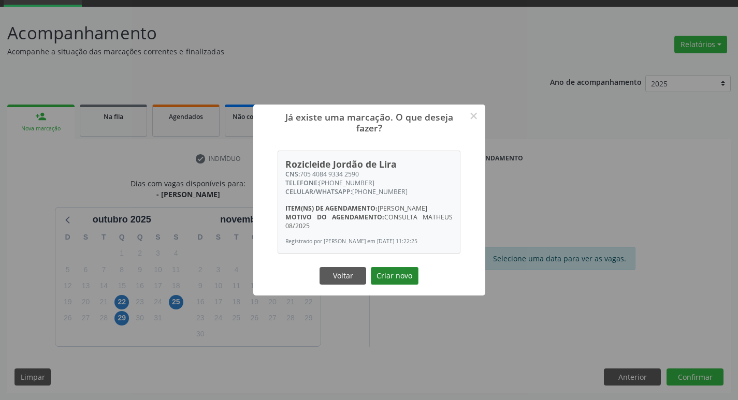
click at [395, 282] on button "Criar novo" at bounding box center [395, 276] width 48 height 18
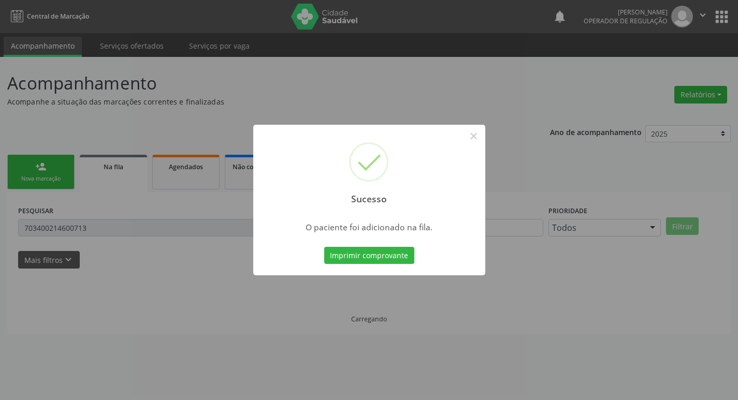
scroll to position [0, 0]
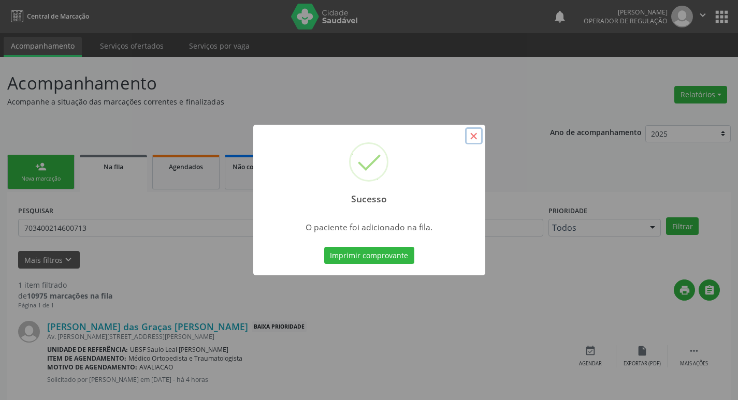
click at [473, 134] on button "×" at bounding box center [474, 136] width 18 height 18
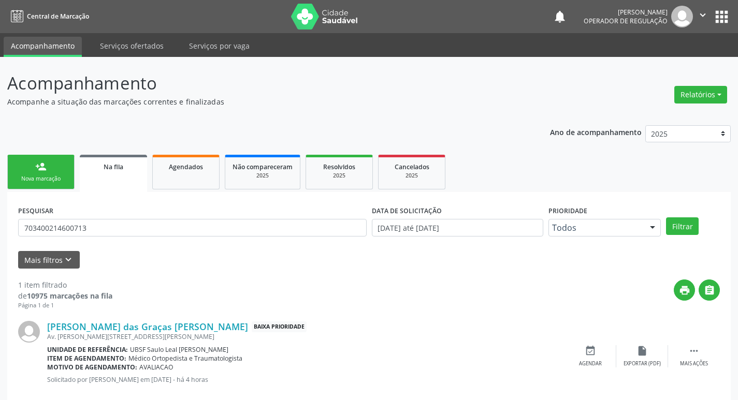
click at [51, 179] on div "Nova marcação" at bounding box center [41, 179] width 52 height 8
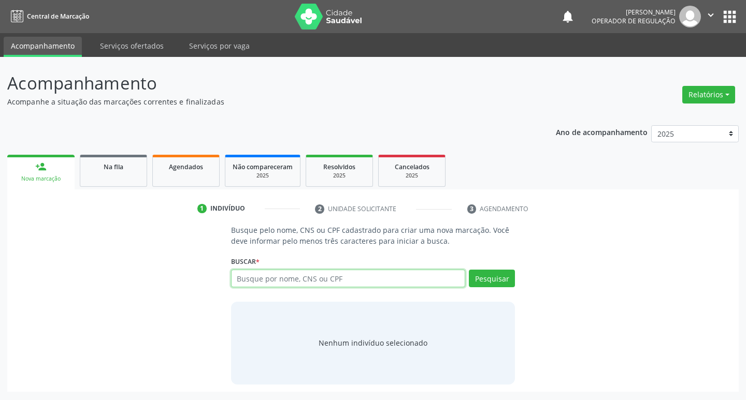
click at [269, 276] on input "text" at bounding box center [348, 279] width 235 height 18
click at [300, 282] on input "text" at bounding box center [348, 279] width 235 height 18
click at [320, 276] on input "text" at bounding box center [348, 279] width 235 height 18
click at [293, 280] on input "text" at bounding box center [348, 279] width 235 height 18
type input "708403745585360"
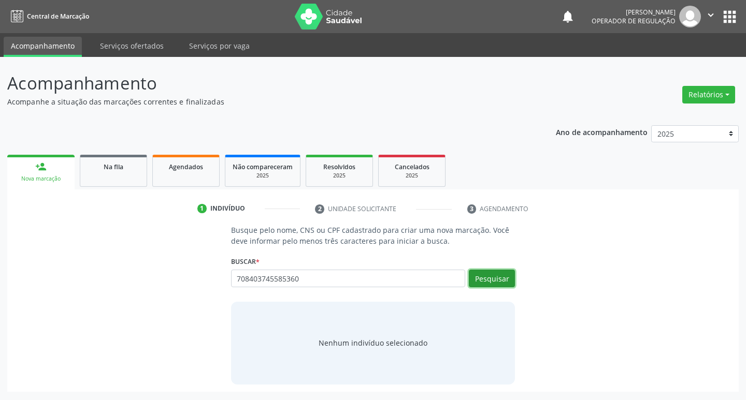
click at [489, 280] on button "Pesquisar" at bounding box center [492, 279] width 46 height 18
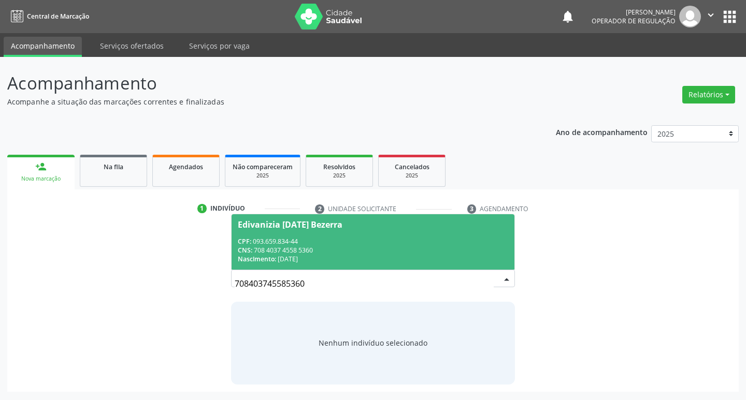
click at [328, 222] on div "Edivanizia [DATE] Bezerra" at bounding box center [290, 225] width 105 height 8
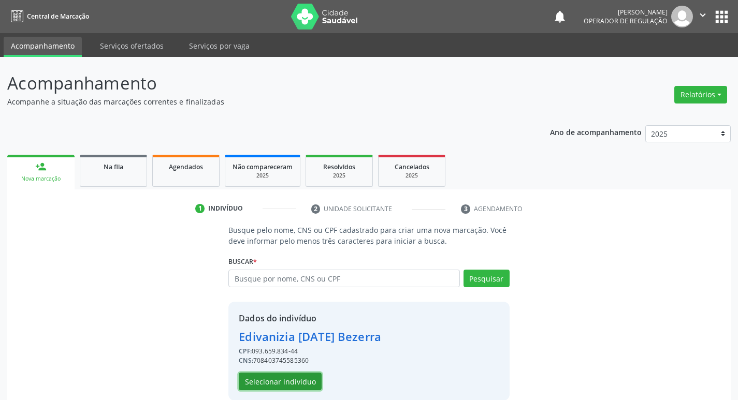
click at [296, 378] on button "Selecionar indivíduo" at bounding box center [280, 382] width 83 height 18
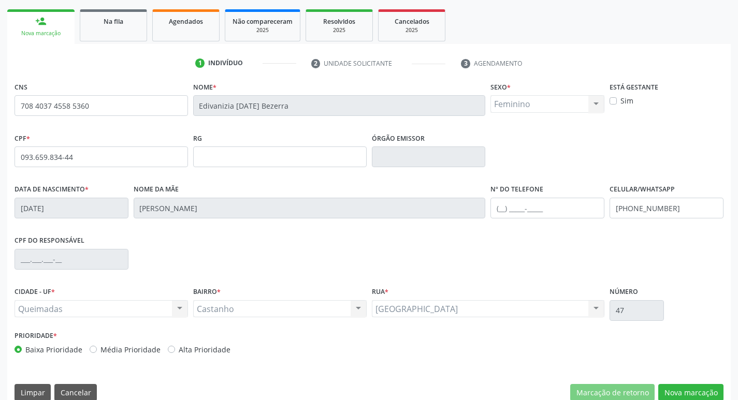
scroll to position [161, 0]
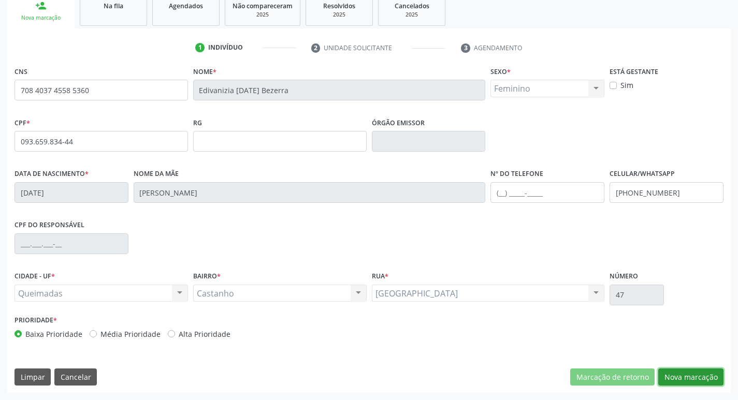
click at [688, 378] on button "Nova marcação" at bounding box center [690, 378] width 65 height 18
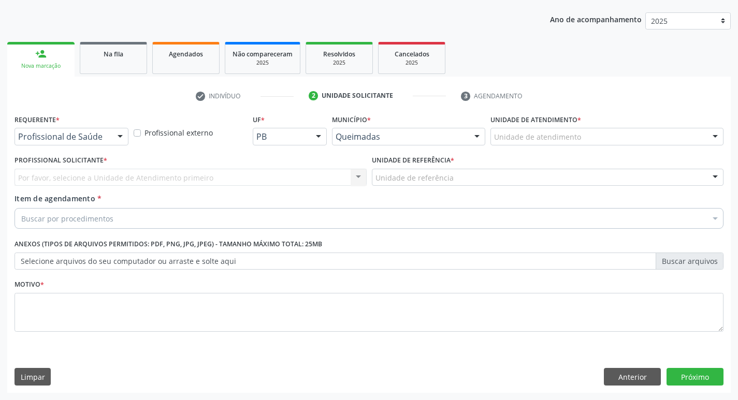
scroll to position [113, 0]
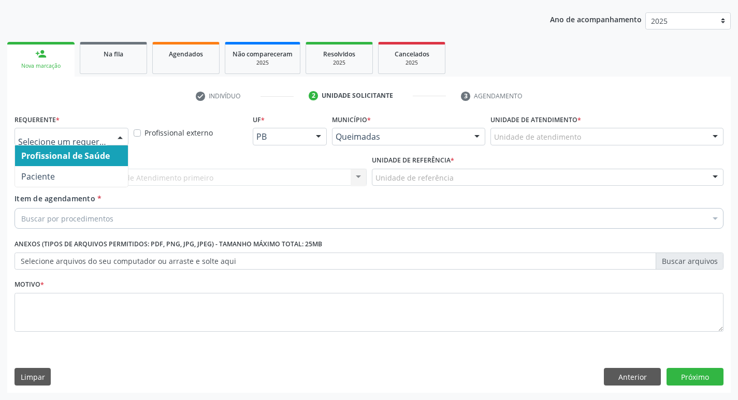
click at [119, 139] on div at bounding box center [120, 137] width 16 height 18
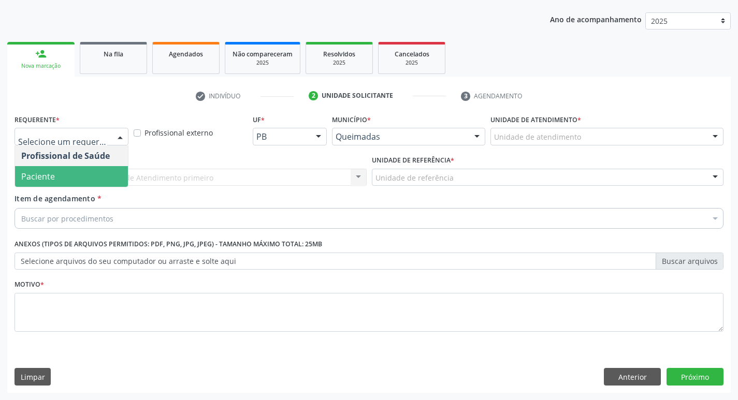
click at [99, 174] on span "Paciente" at bounding box center [71, 176] width 113 height 21
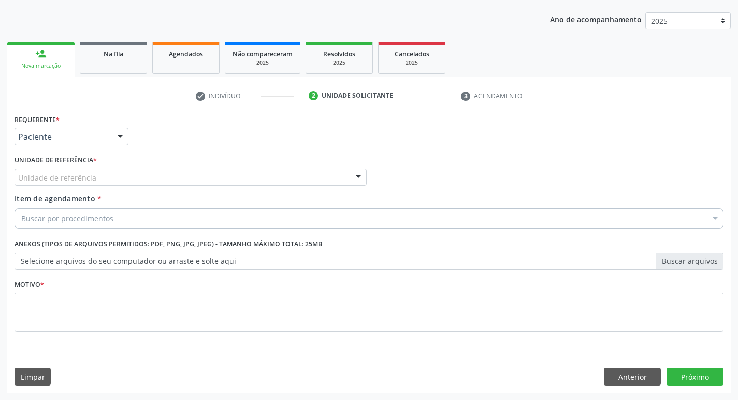
click at [99, 174] on div "Unidade de referência" at bounding box center [191, 178] width 352 height 18
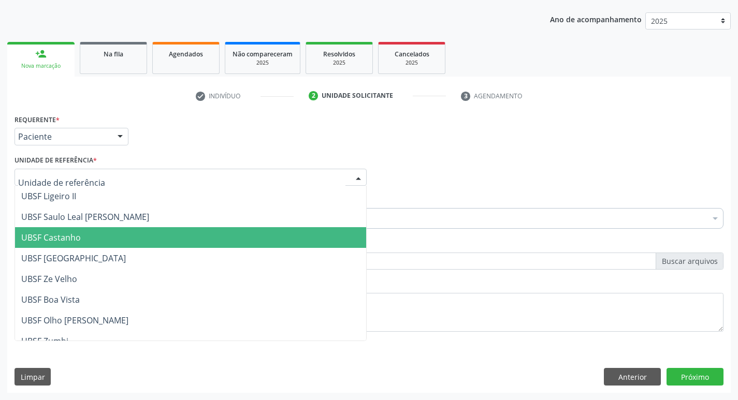
click at [83, 238] on span "UBSF Castanho" at bounding box center [190, 237] width 351 height 21
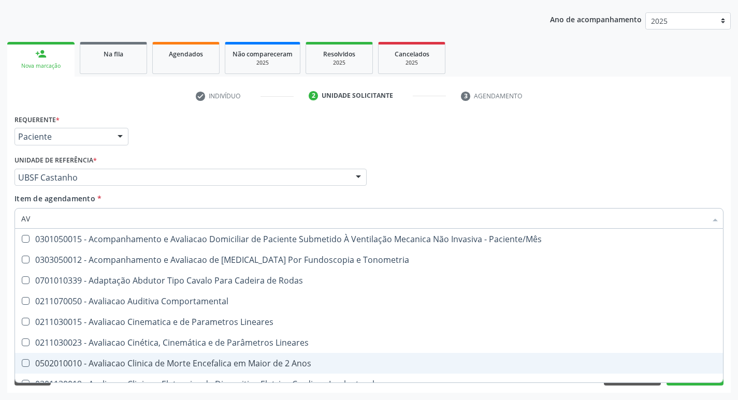
type input "A"
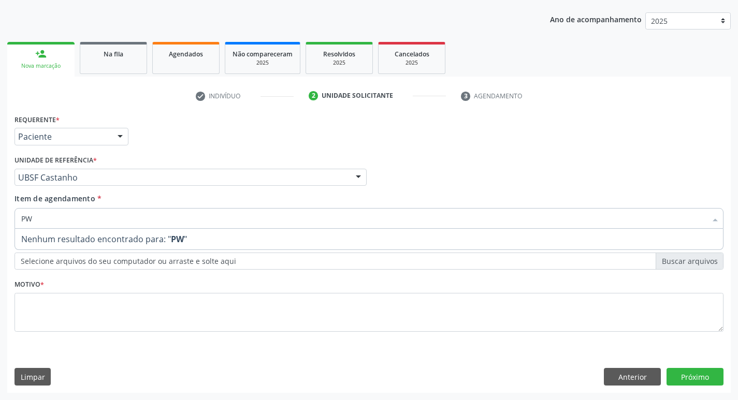
type input "P"
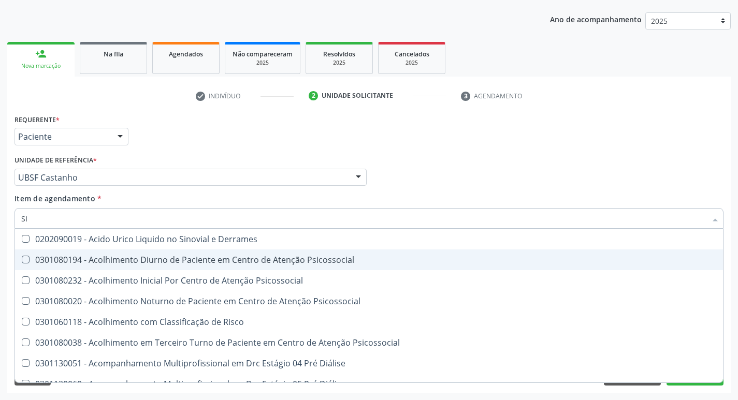
type input "S"
